Goal: Information Seeking & Learning: Learn about a topic

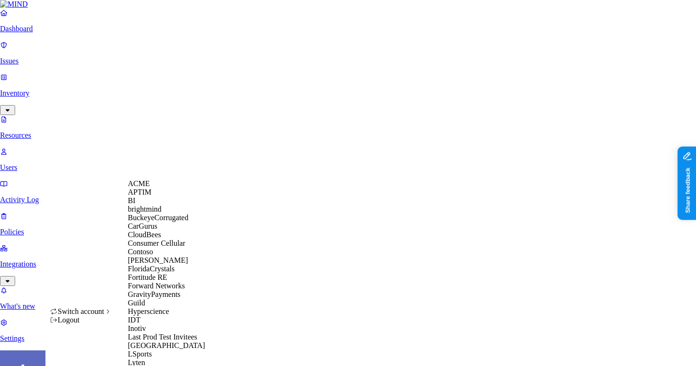
scroll to position [290, 0]
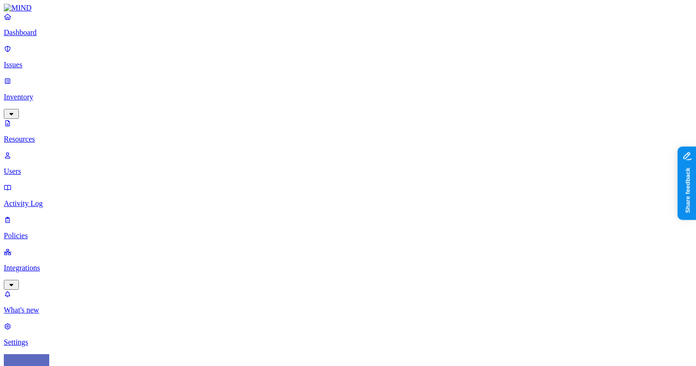
click at [663, 278] on div "Dismiss classification Dismiss classification" at bounding box center [665, 280] width 66 height 9
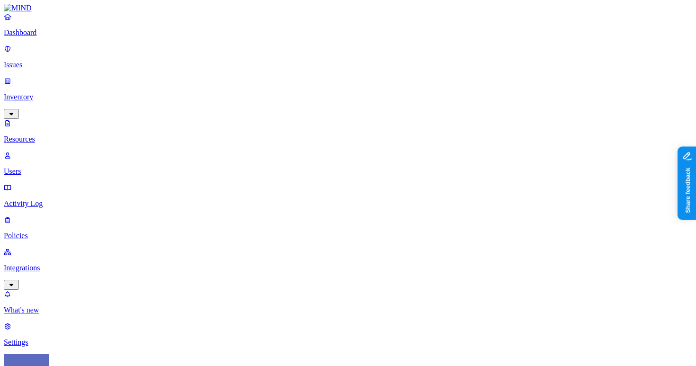
scroll to position [0, 0]
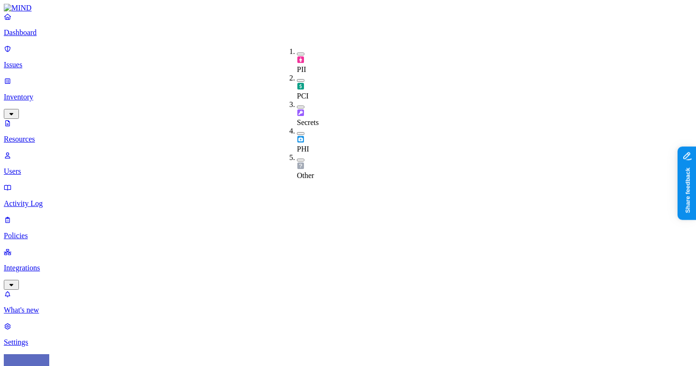
click at [297, 74] on div "PCI" at bounding box center [297, 87] width 0 height 26
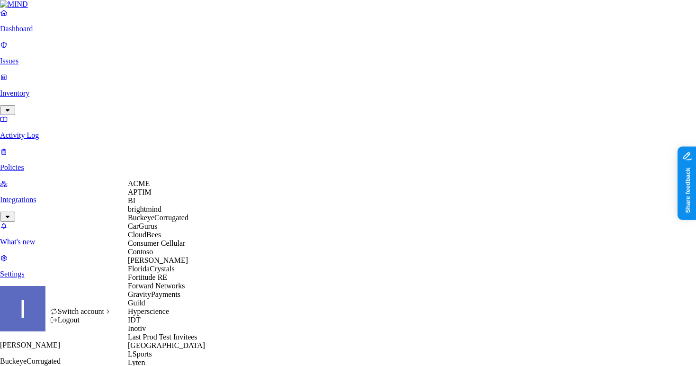
scroll to position [355, 0]
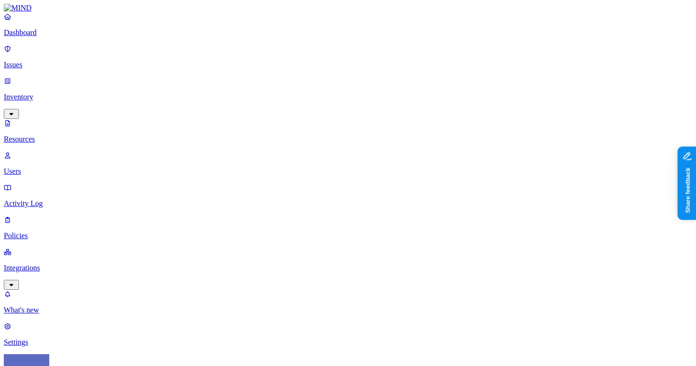
scroll to position [308, 0]
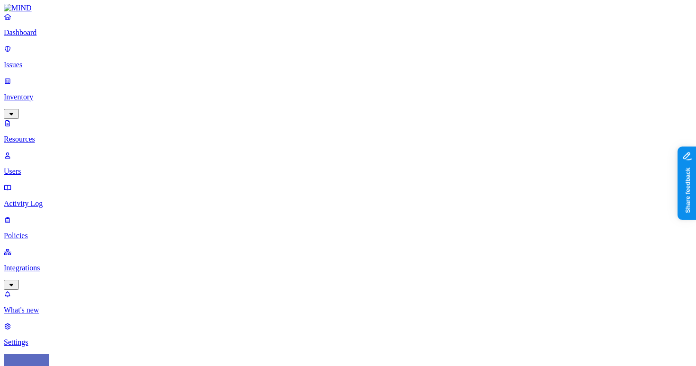
scroll to position [160, 0]
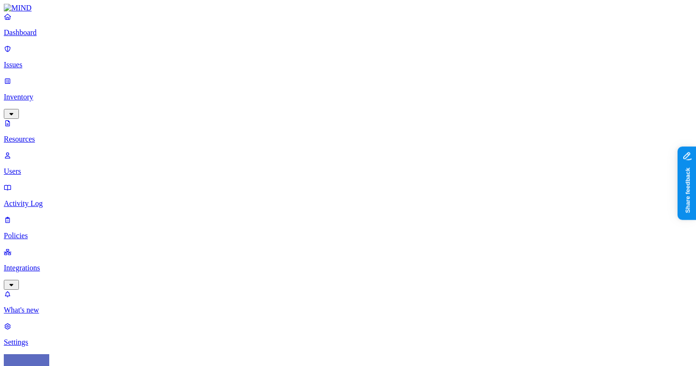
scroll to position [0, 0]
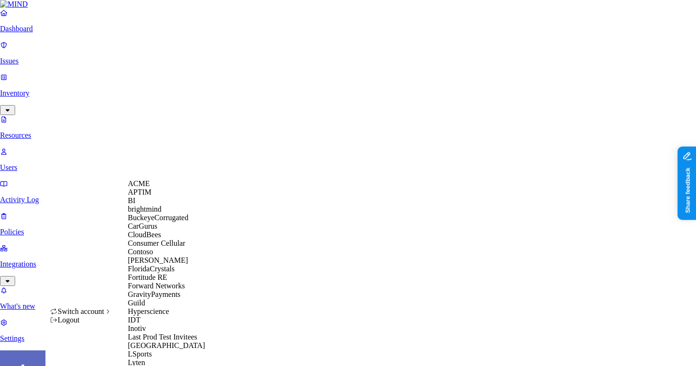
scroll to position [555, 0]
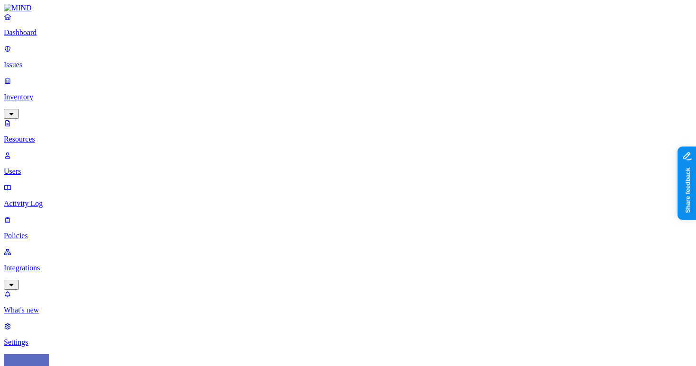
click at [58, 338] on p "Settings" at bounding box center [348, 342] width 688 height 9
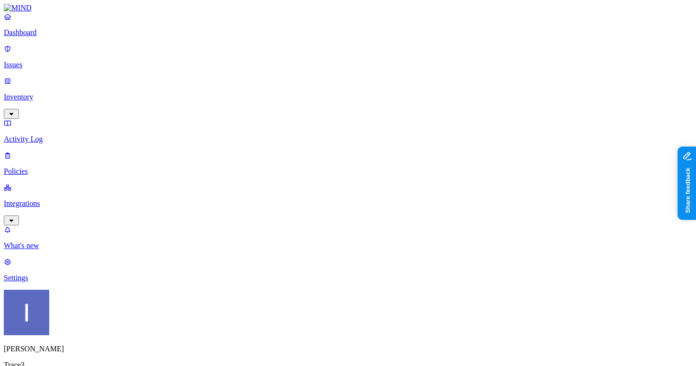
click at [55, 199] on p "Integrations" at bounding box center [348, 203] width 688 height 9
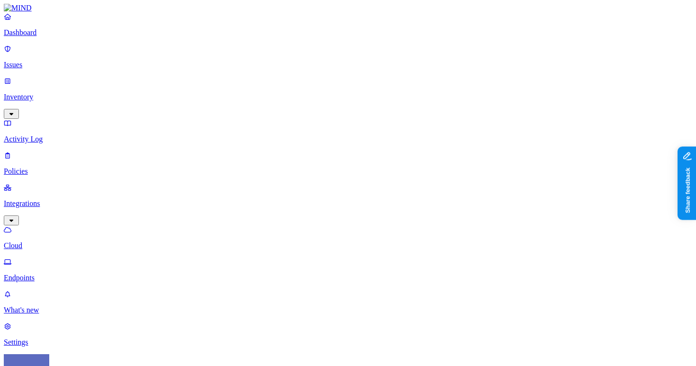
click at [61, 257] on link "Endpoints" at bounding box center [348, 269] width 688 height 25
click at [63, 241] on p "Cloud" at bounding box center [348, 245] width 688 height 9
click at [51, 338] on p "Settings" at bounding box center [348, 342] width 688 height 9
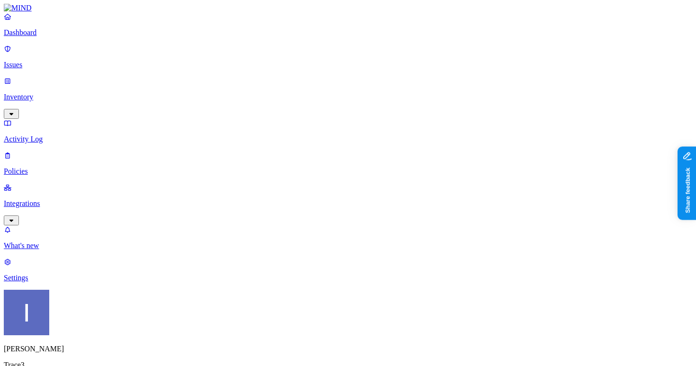
click at [88, 349] on html "Dashboard Issues Inventory Activity Log Policies Integrations What's new 1 Sett…" at bounding box center [348, 328] width 696 height 657
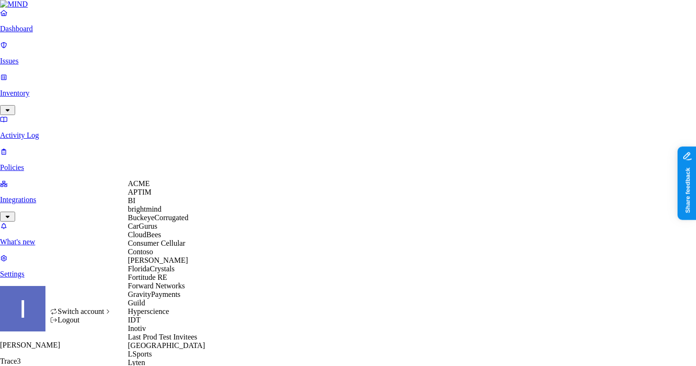
click at [163, 185] on div "ACME" at bounding box center [174, 183] width 92 height 9
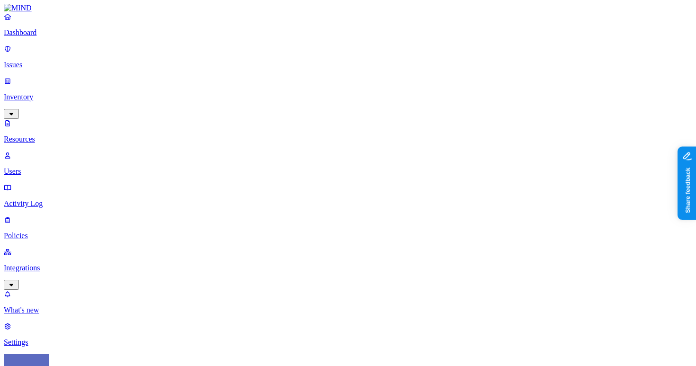
click at [297, 74] on div "PCI" at bounding box center [297, 87] width 0 height 26
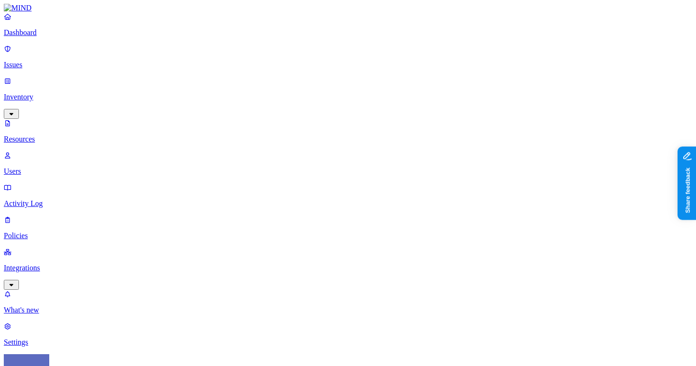
scroll to position [308, 0]
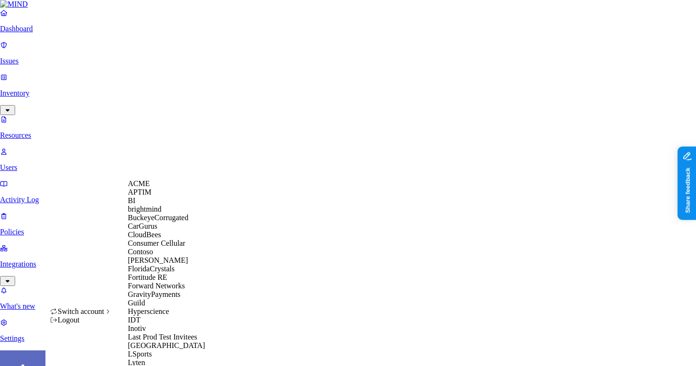
scroll to position [345, 0]
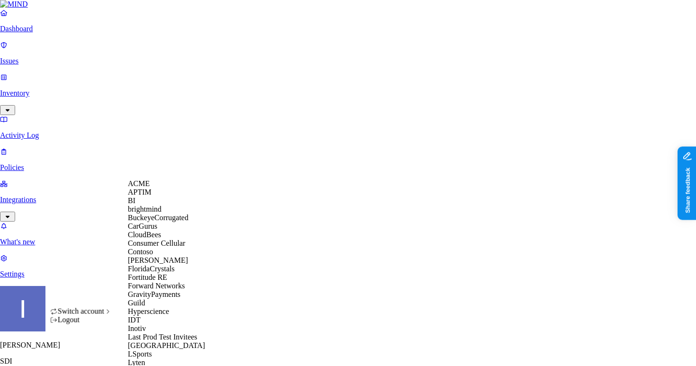
scroll to position [328, 0]
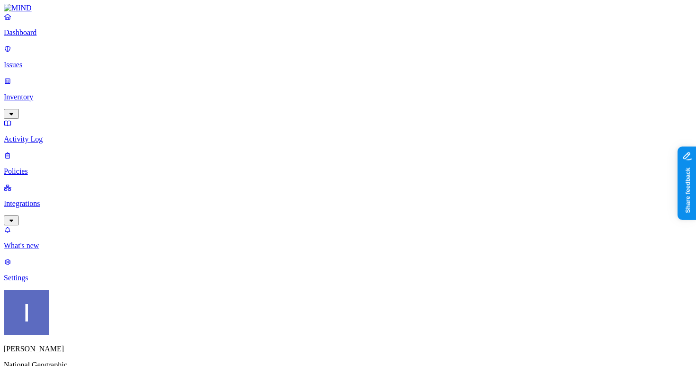
click at [47, 93] on p "Inventory" at bounding box center [348, 97] width 688 height 9
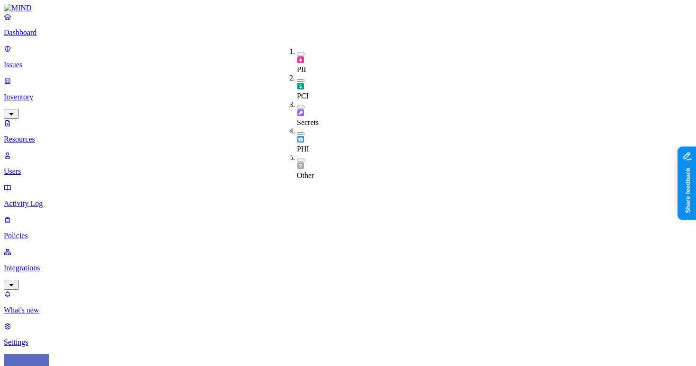
click at [297, 74] on div "PCI" at bounding box center [297, 87] width 0 height 26
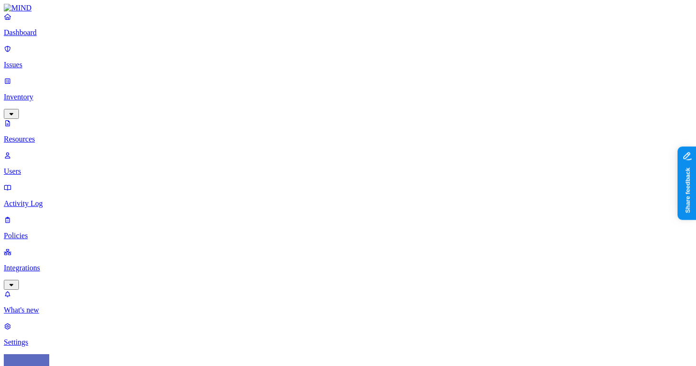
scroll to position [126, 0]
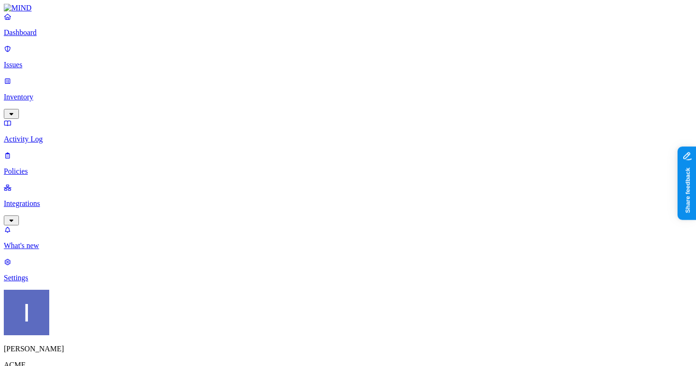
click at [58, 77] on link "Inventory" at bounding box center [348, 97] width 688 height 41
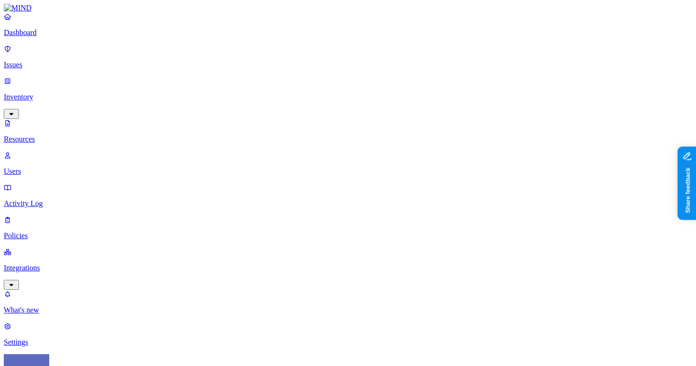
click at [299, 82] on img at bounding box center [301, 86] width 8 height 8
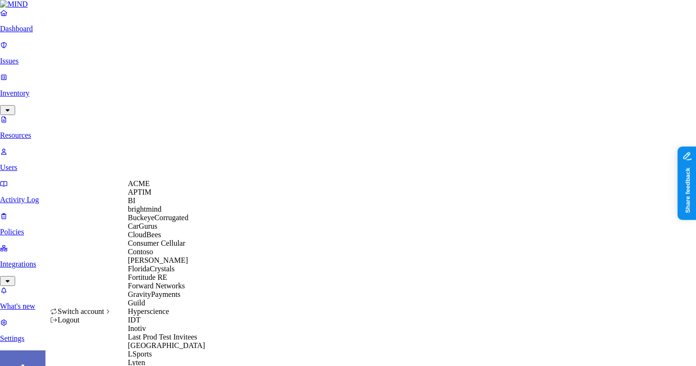
scroll to position [555, 0]
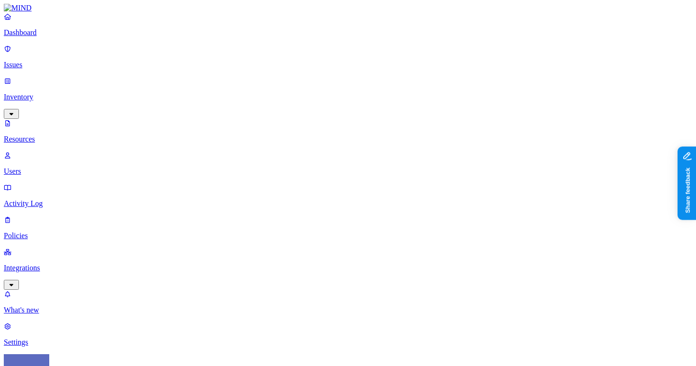
scroll to position [134, 0]
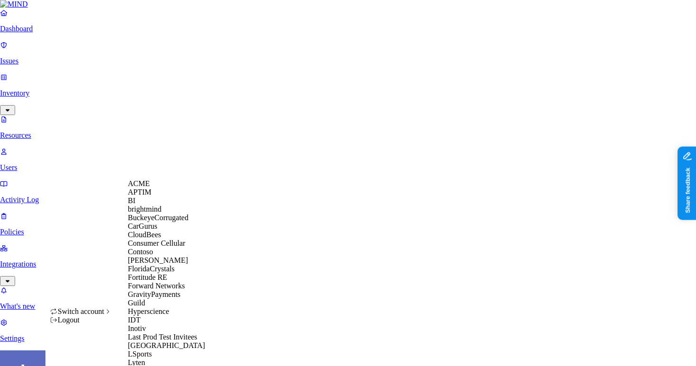
scroll to position [345, 0]
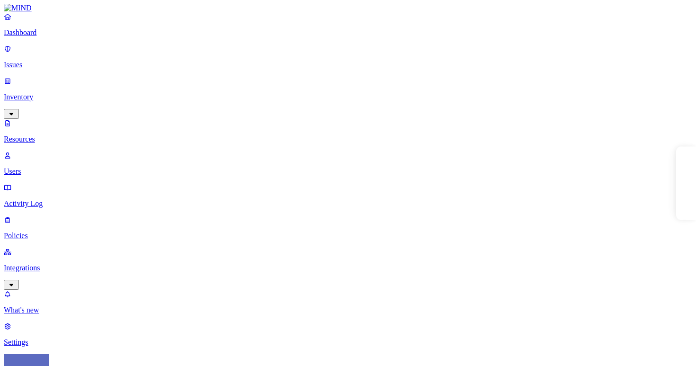
click at [27, 37] on p "Dashboard" at bounding box center [348, 32] width 688 height 9
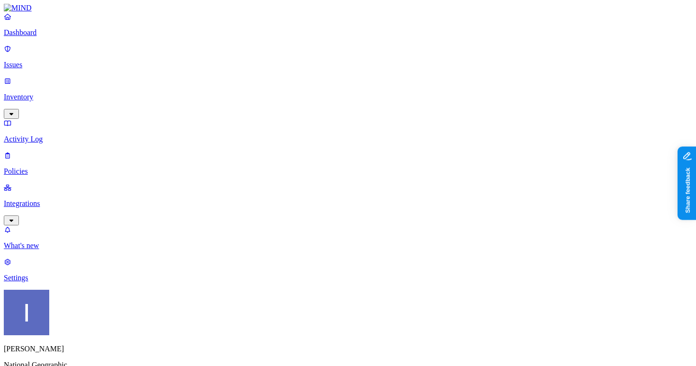
click at [82, 346] on div "[PERSON_NAME] National Geographic" at bounding box center [348, 338] width 688 height 97
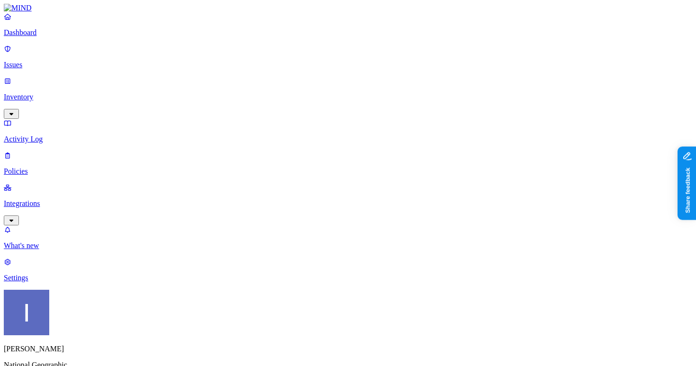
click at [90, 346] on div "[PERSON_NAME] National Geographic" at bounding box center [348, 338] width 688 height 97
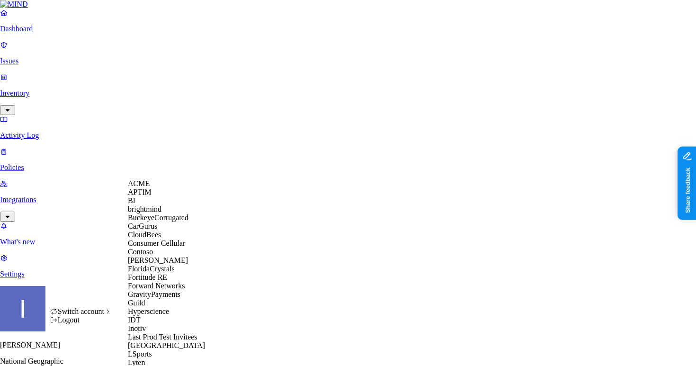
click at [154, 221] on span "BuckeyeCorrugated" at bounding box center [158, 217] width 61 height 8
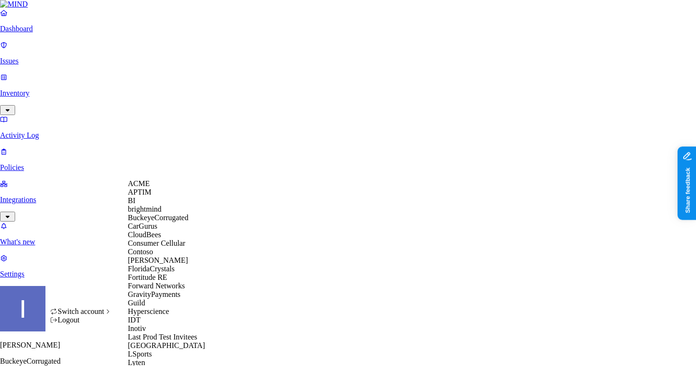
scroll to position [329, 0]
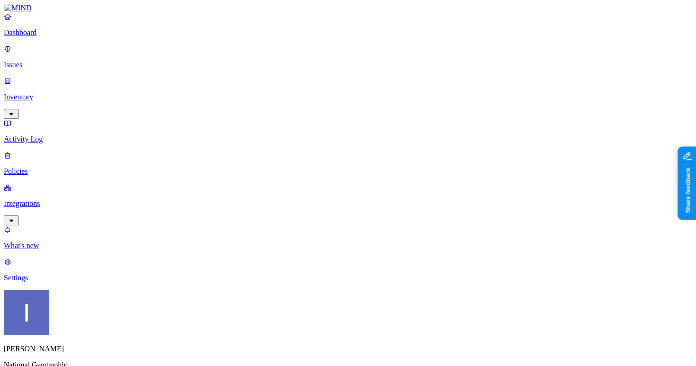
click at [85, 79] on link "Inventory" at bounding box center [348, 97] width 688 height 41
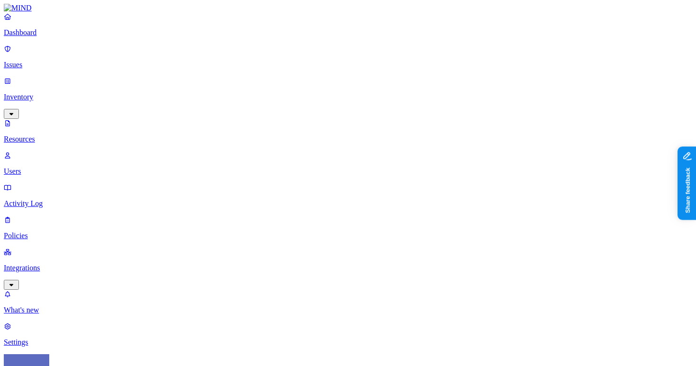
click at [72, 35] on link "Dashboard" at bounding box center [348, 24] width 688 height 25
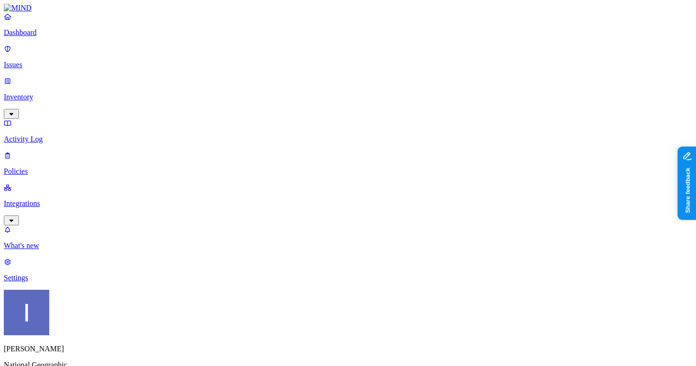
scroll to position [32, 0]
drag, startPoint x: 284, startPoint y: 253, endPoint x: 421, endPoint y: 257, distance: 136.8
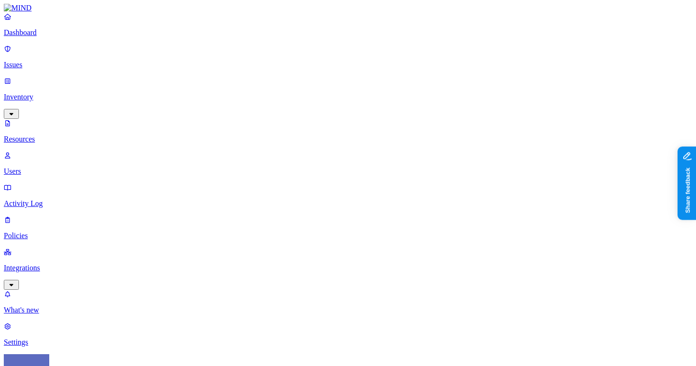
scroll to position [308, 0]
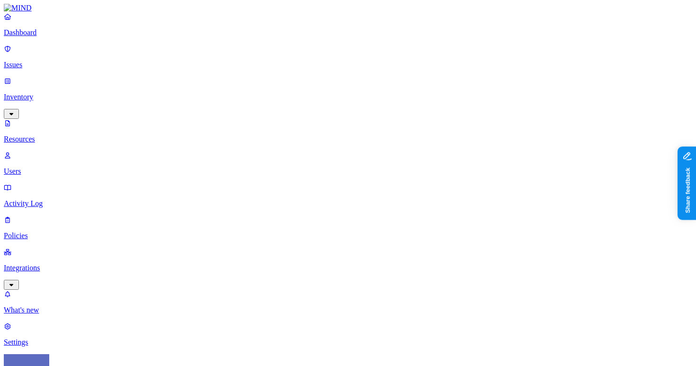
click at [297, 53] on div "PII" at bounding box center [297, 60] width 0 height 26
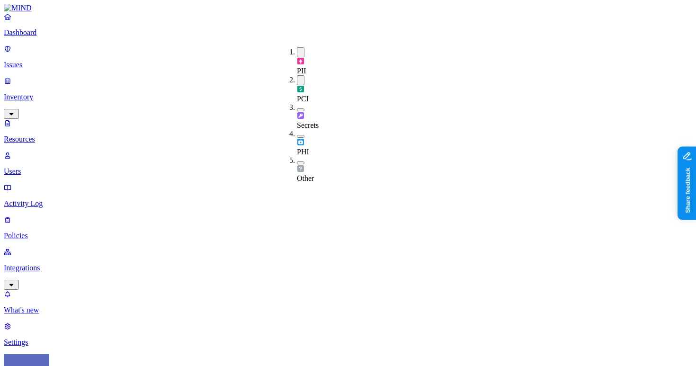
click at [297, 75] on div "PCI" at bounding box center [297, 89] width 0 height 28
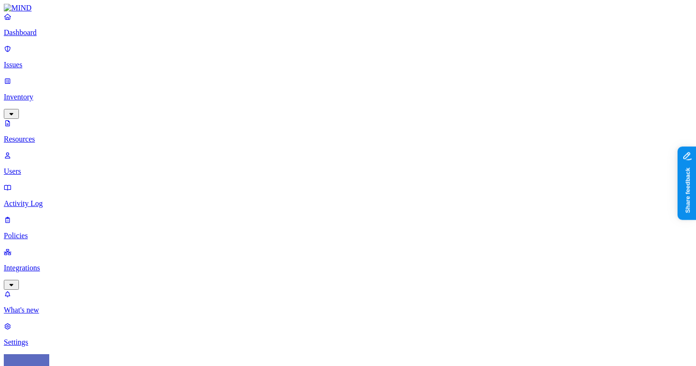
click at [297, 75] on div "PCI" at bounding box center [297, 88] width 0 height 26
click at [297, 55] on div "PII" at bounding box center [297, 61] width 0 height 28
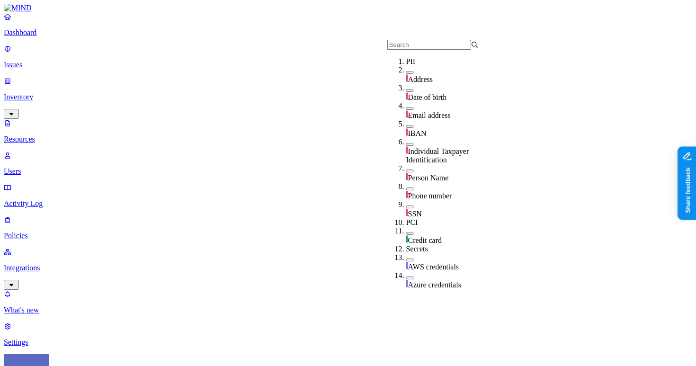
scroll to position [39, 0]
click at [422, 200] on div "SSN" at bounding box center [451, 209] width 91 height 18
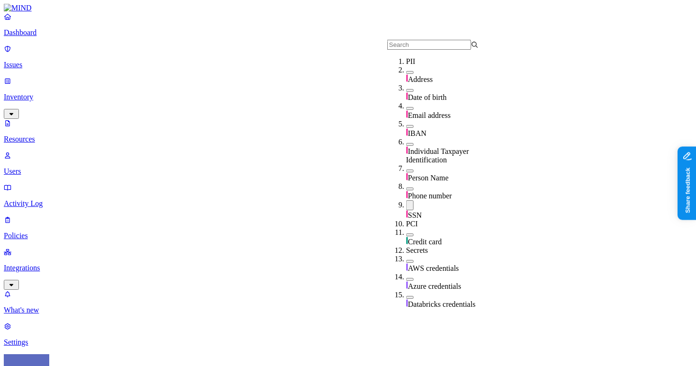
scroll to position [55, 0]
click at [448, 200] on div "SSN" at bounding box center [451, 209] width 91 height 19
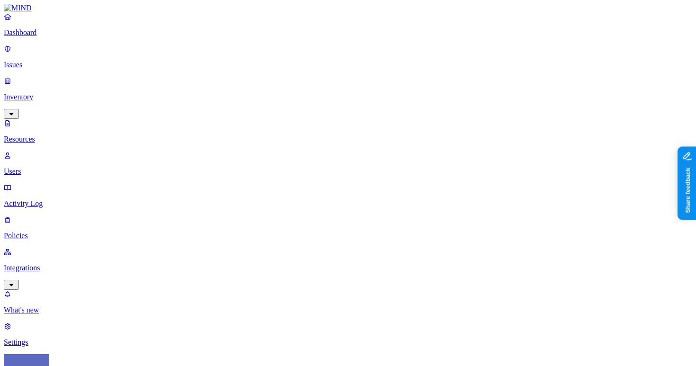
scroll to position [0, 0]
drag, startPoint x: 502, startPoint y: 62, endPoint x: 561, endPoint y: 64, distance: 59.7
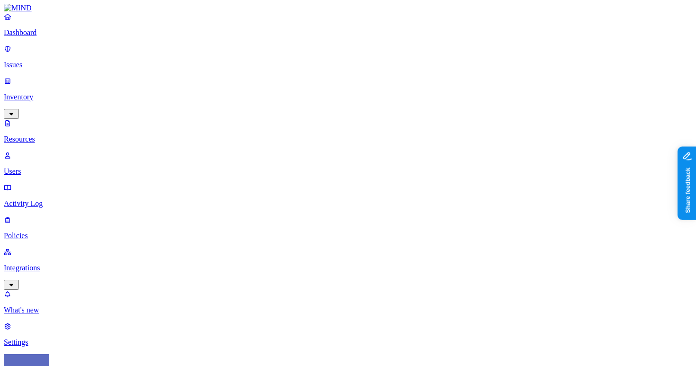
scroll to position [0, 0]
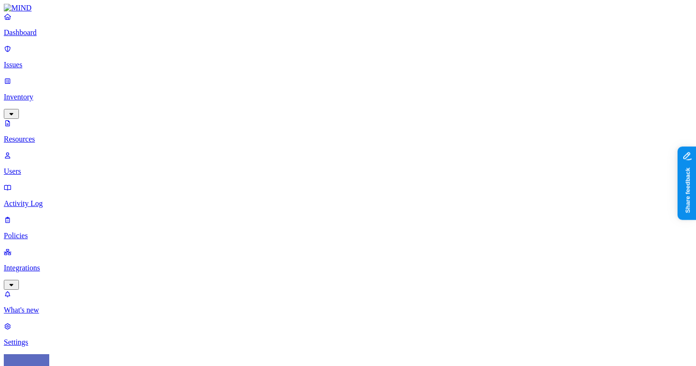
scroll to position [283, 0]
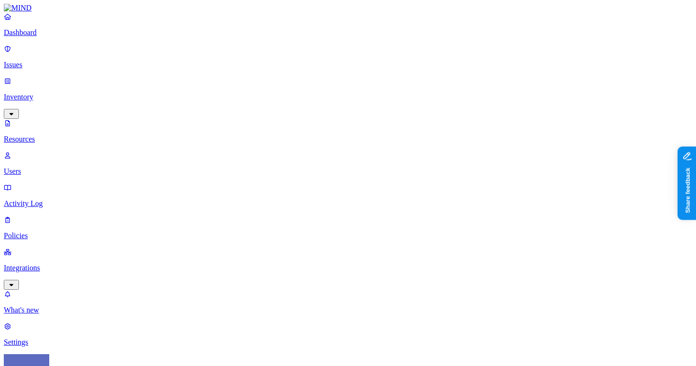
drag, startPoint x: 503, startPoint y: 66, endPoint x: 551, endPoint y: 66, distance: 48.3
drag, startPoint x: 322, startPoint y: 67, endPoint x: 370, endPoint y: 67, distance: 48.3
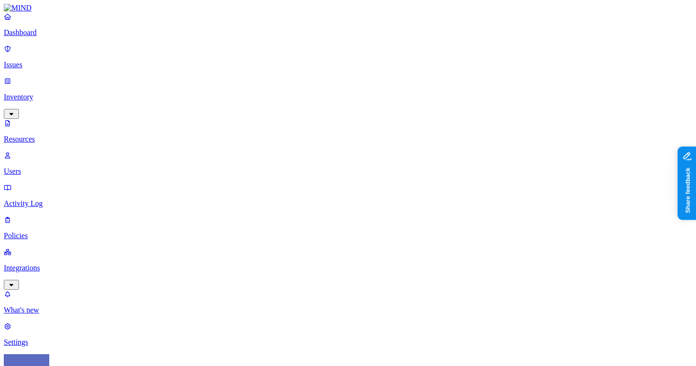
drag, startPoint x: 362, startPoint y: 63, endPoint x: 288, endPoint y: 89, distance: 79.2
drag, startPoint x: 289, startPoint y: 65, endPoint x: 361, endPoint y: 70, distance: 71.6
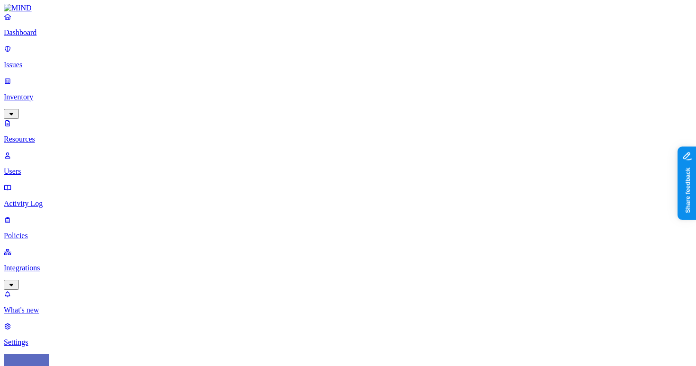
scroll to position [308, 57]
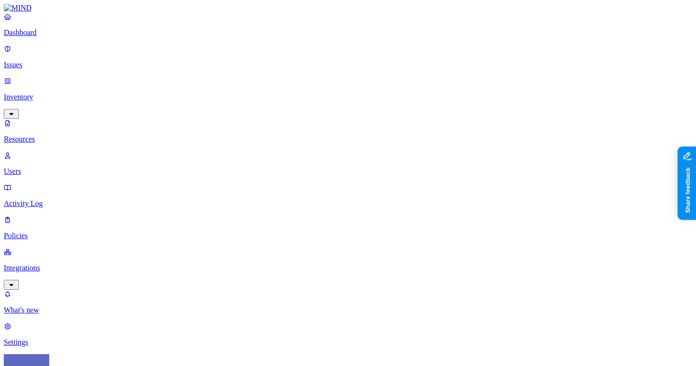
scroll to position [36, 0]
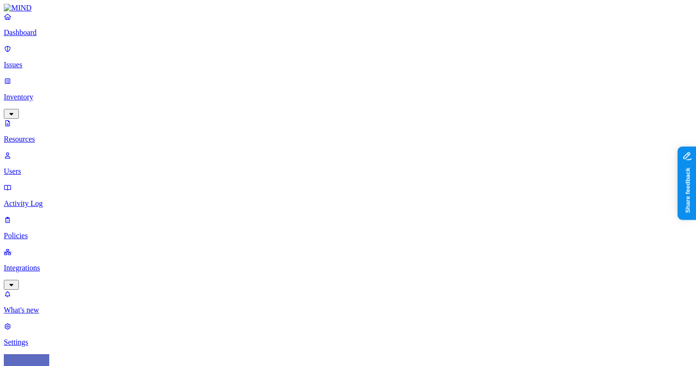
scroll to position [124, 0]
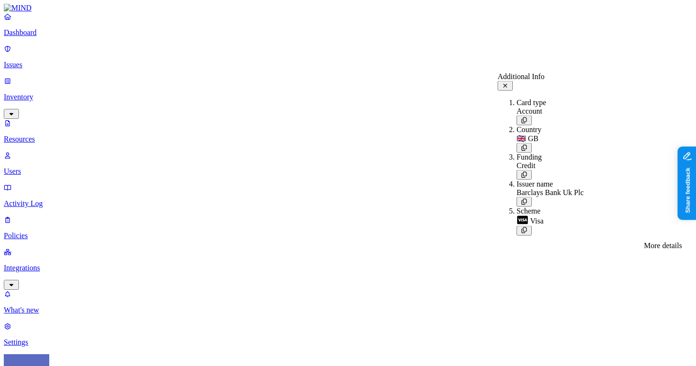
click at [659, 248] on div "More details More details" at bounding box center [663, 245] width 38 height 9
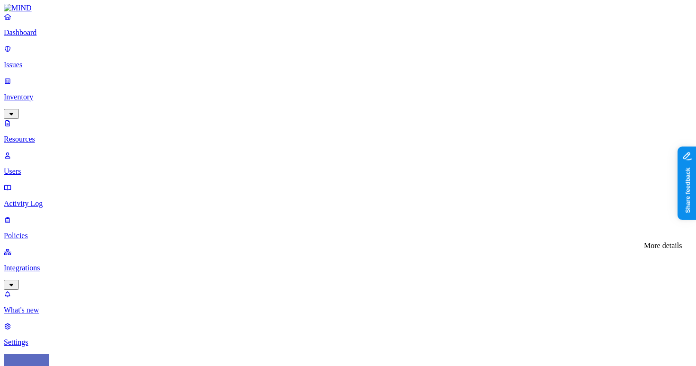
click at [660, 245] on div "More details More details" at bounding box center [663, 245] width 38 height 9
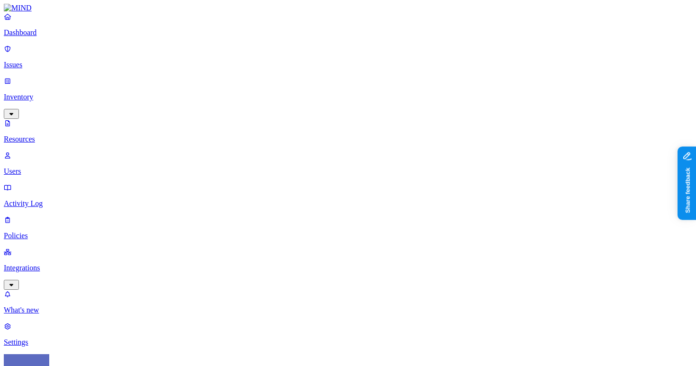
scroll to position [115, 0]
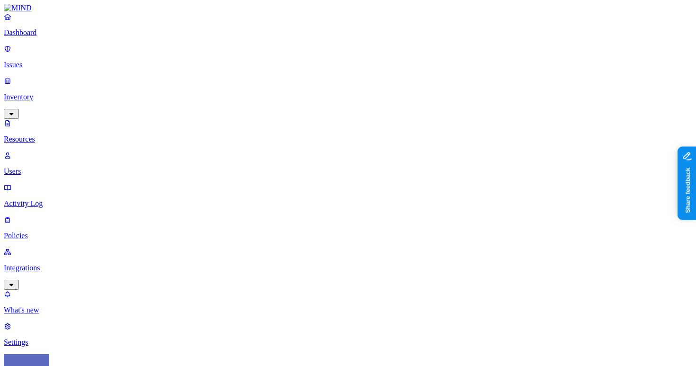
scroll to position [0, 0]
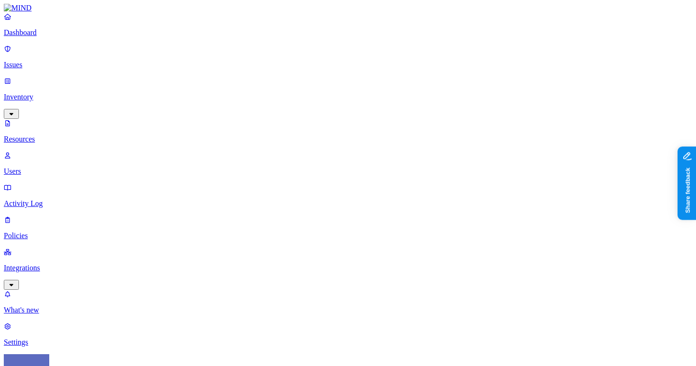
scroll to position [0, 0]
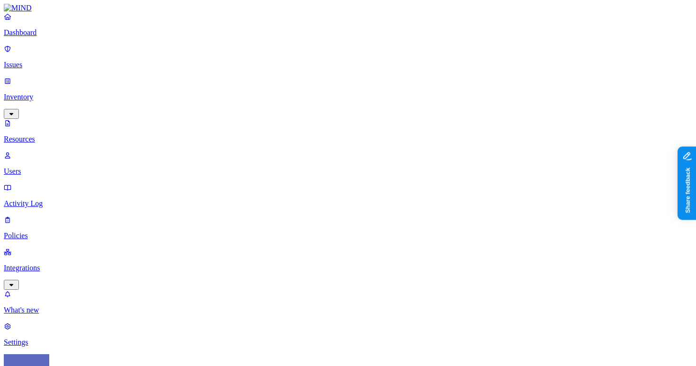
scroll to position [63, 0]
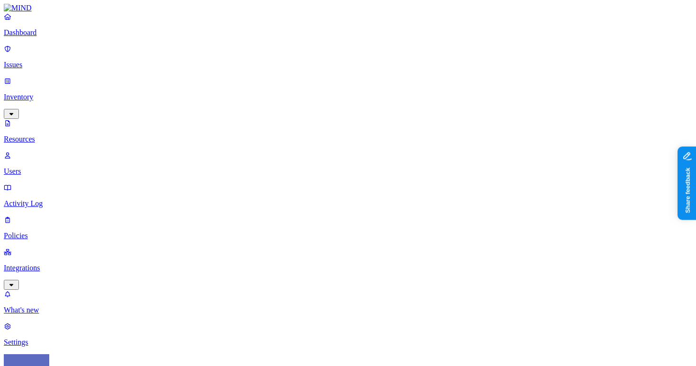
scroll to position [0, 0]
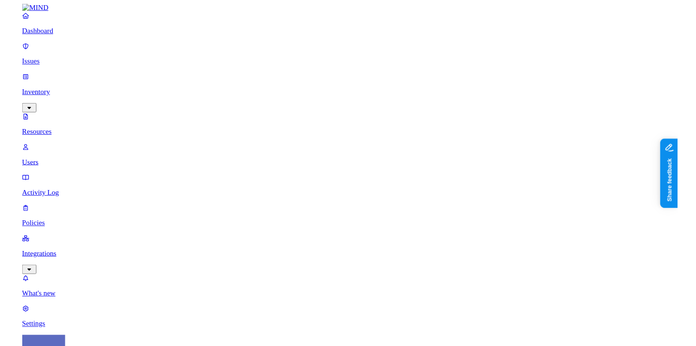
scroll to position [33, 0]
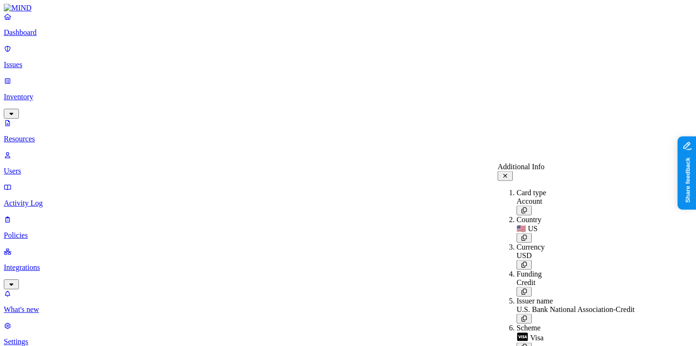
click at [507, 174] on icon at bounding box center [505, 176] width 4 height 4
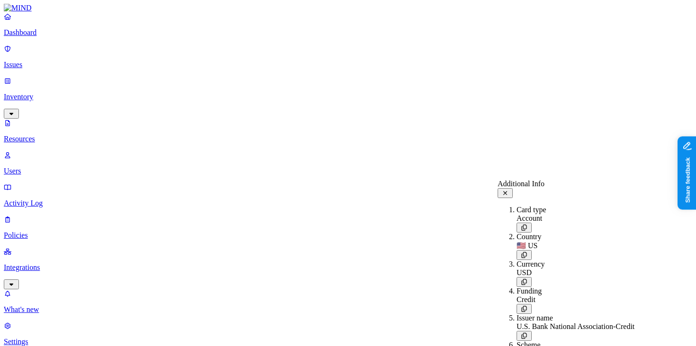
click at [512, 193] on button at bounding box center [504, 193] width 15 height 10
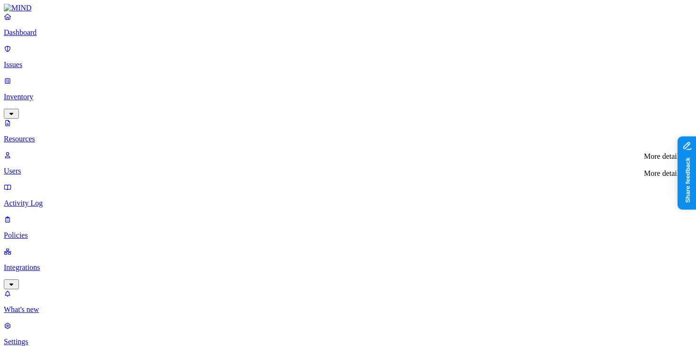
click at [665, 178] on div "More details More details" at bounding box center [663, 173] width 38 height 9
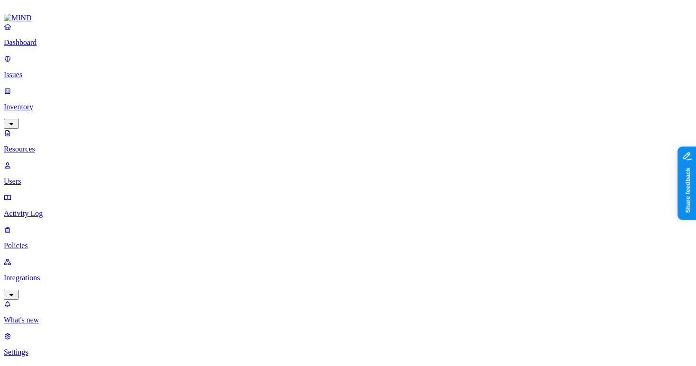
scroll to position [0, 0]
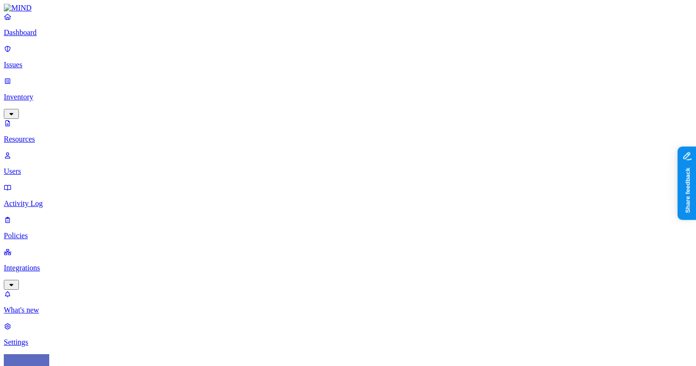
scroll to position [147, 0]
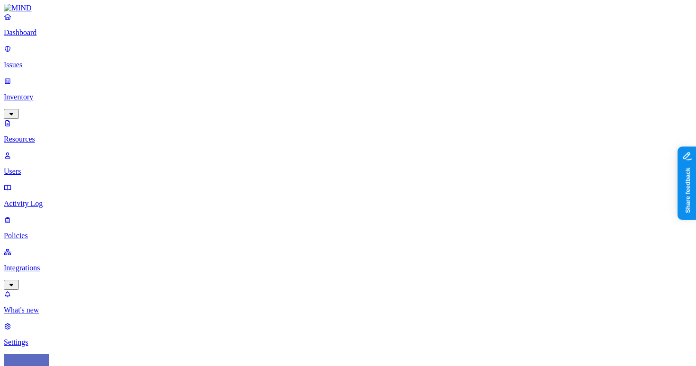
scroll to position [308, 0]
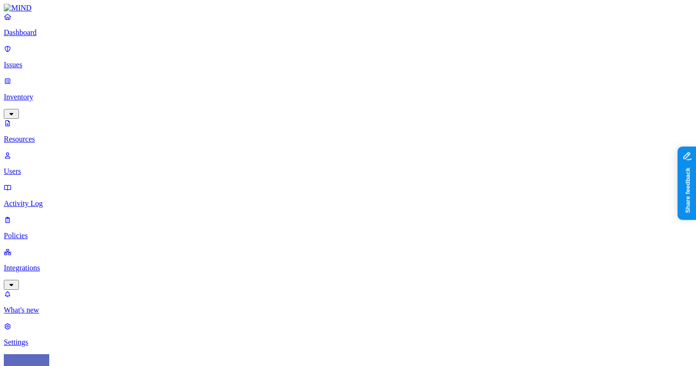
scroll to position [33, 0]
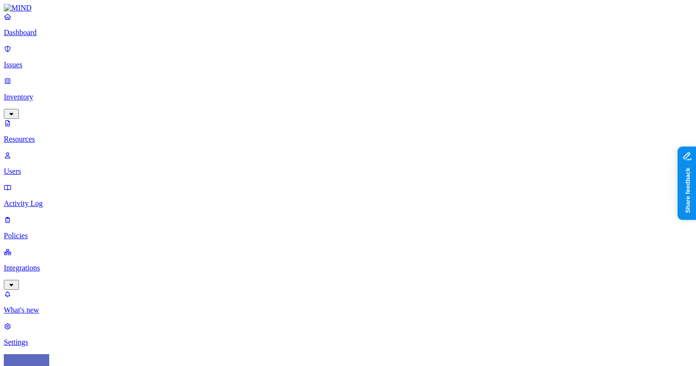
scroll to position [0, 0]
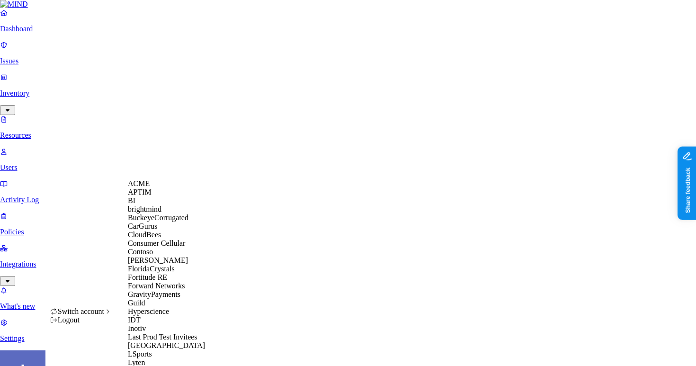
click at [162, 196] on div "APTIM" at bounding box center [174, 192] width 92 height 9
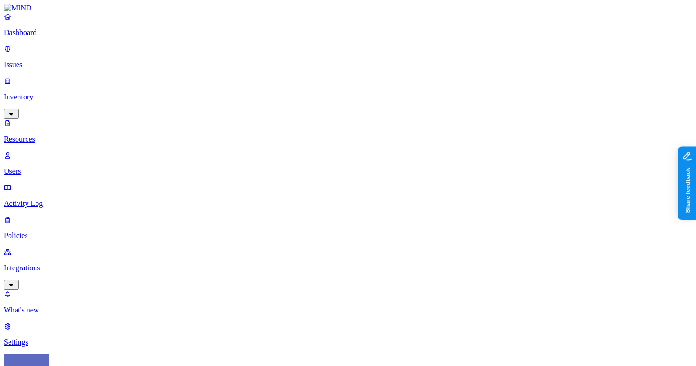
click at [70, 37] on p "Dashboard" at bounding box center [348, 32] width 688 height 9
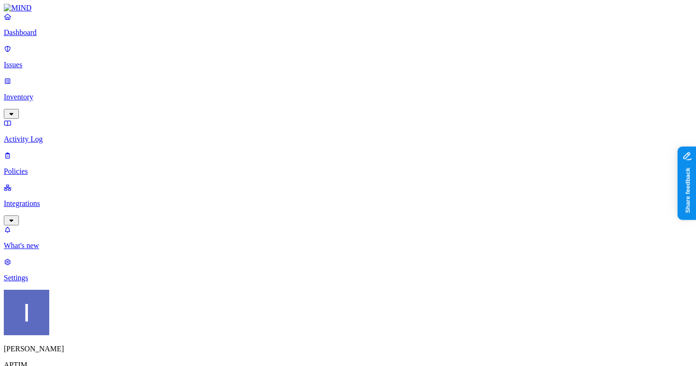
click at [59, 93] on p "Inventory" at bounding box center [348, 97] width 688 height 9
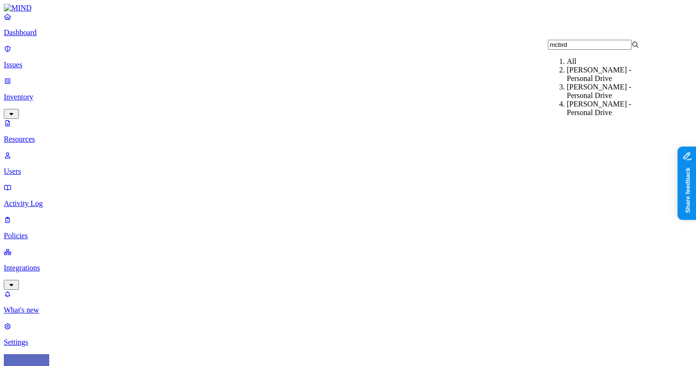
type input "mcbrdi"
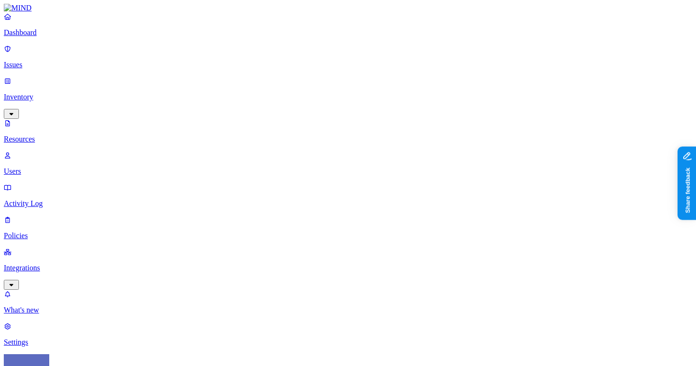
scroll to position [41, 0]
click at [38, 264] on p "Integrations" at bounding box center [348, 268] width 688 height 9
click at [41, 120] on div "Dashboard Issues Inventory Resources Users Activity Log Policies Integrations C…" at bounding box center [348, 195] width 688 height 366
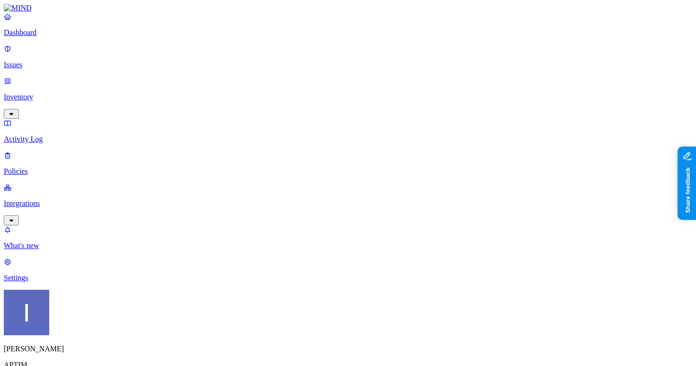
click at [50, 93] on p "Inventory" at bounding box center [348, 97] width 688 height 9
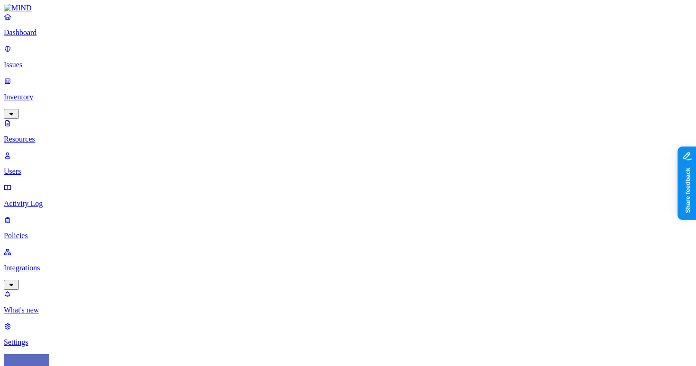
click at [51, 167] on p "Users" at bounding box center [348, 171] width 688 height 9
paste input "nicholas.mcbride@aptim.com"
type input "nicholas.mcbride@aptim.com"
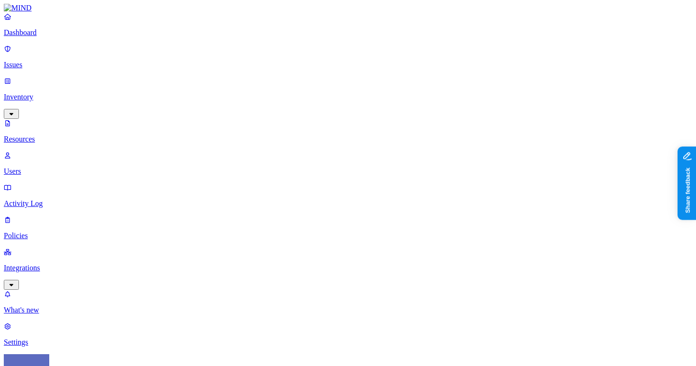
drag, startPoint x: 539, startPoint y: 132, endPoint x: 667, endPoint y: 144, distance: 128.3
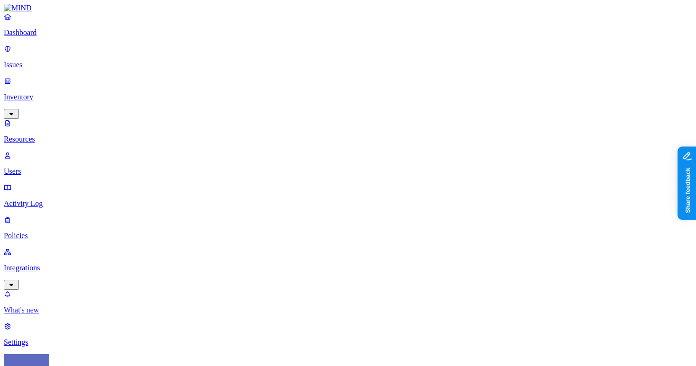
click at [85, 307] on p "What's new" at bounding box center [348, 310] width 688 height 9
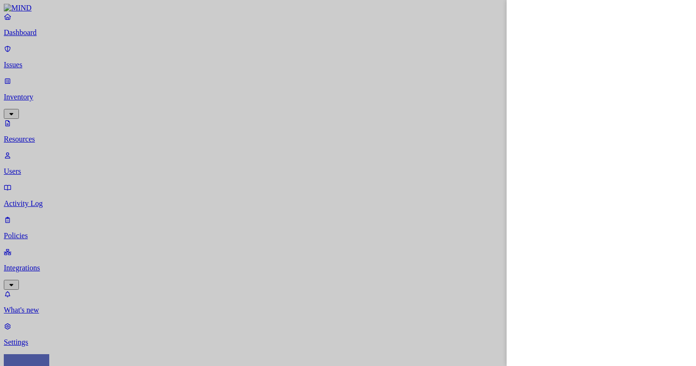
click at [389, 265] on div at bounding box center [348, 183] width 696 height 366
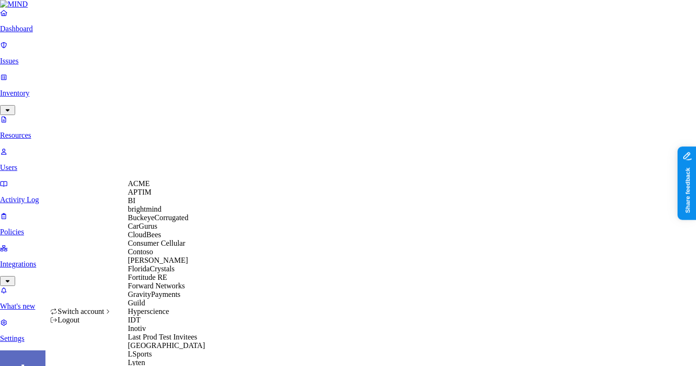
scroll to position [352, 0]
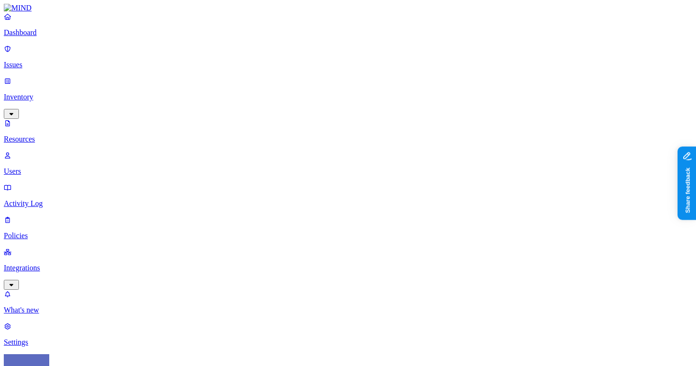
scroll to position [16, 0]
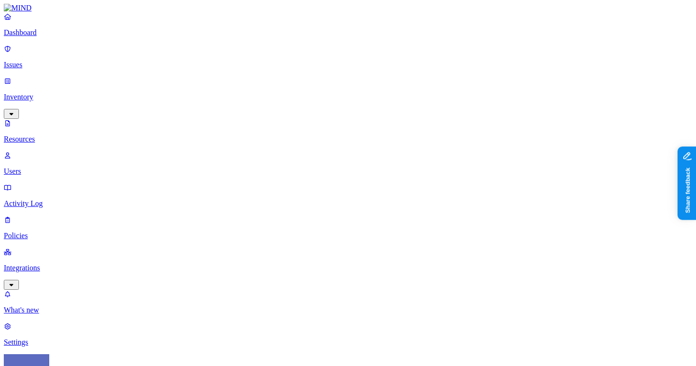
type input "pass"
click at [413, 65] on div "Password" at bounding box center [421, 57] width 91 height 15
click at [411, 67] on span "Password" at bounding box center [411, 71] width 29 height 8
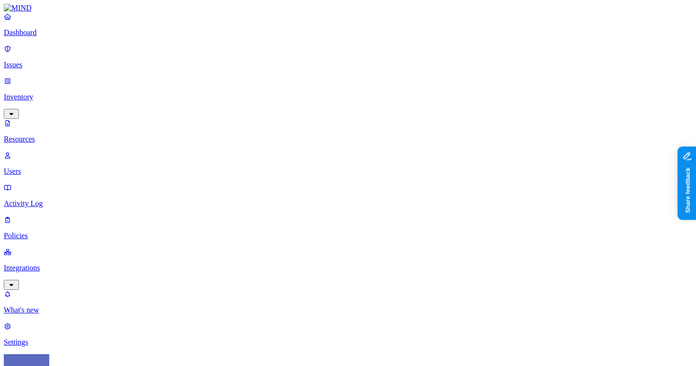
scroll to position [308, 0]
